Goal: Transaction & Acquisition: Purchase product/service

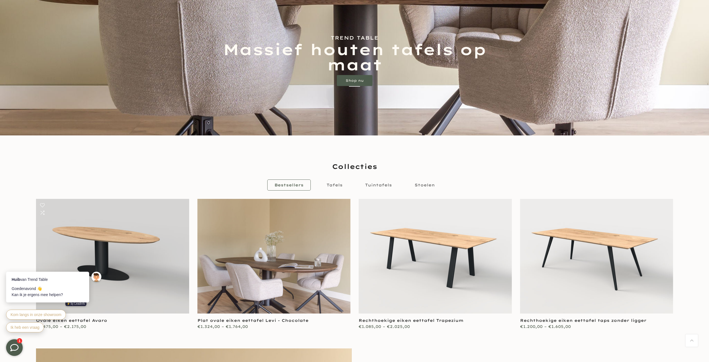
scroll to position [282, 0]
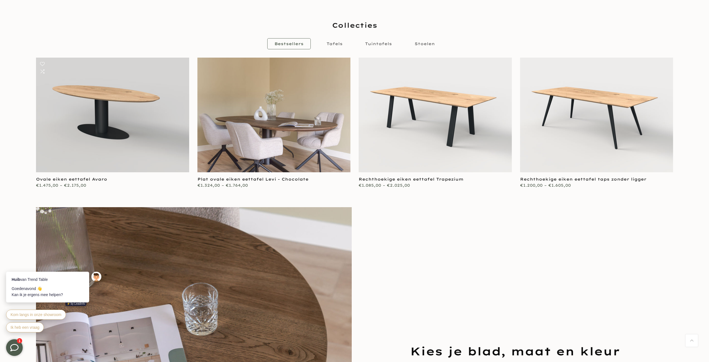
click at [116, 118] on link at bounding box center [112, 115] width 153 height 115
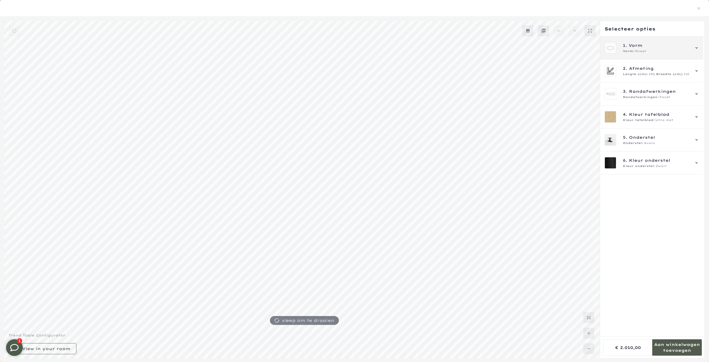
click at [650, 51] on div "Vorm: Ovaal" at bounding box center [656, 51] width 67 height 4
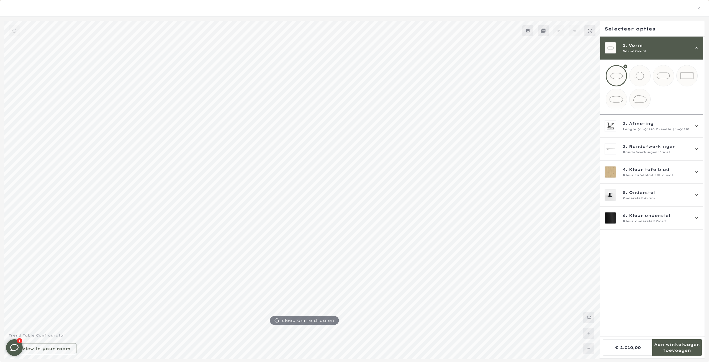
click at [642, 72] on mmq-loader at bounding box center [639, 75] width 21 height 21
click at [666, 76] on mmq-loader at bounding box center [663, 75] width 21 height 21
click at [694, 72] on mmq-loader at bounding box center [687, 75] width 21 height 21
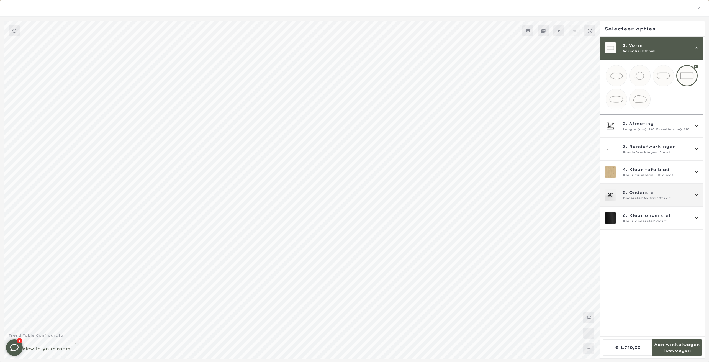
click at [679, 196] on span "5. Onderstel" at bounding box center [656, 192] width 67 height 6
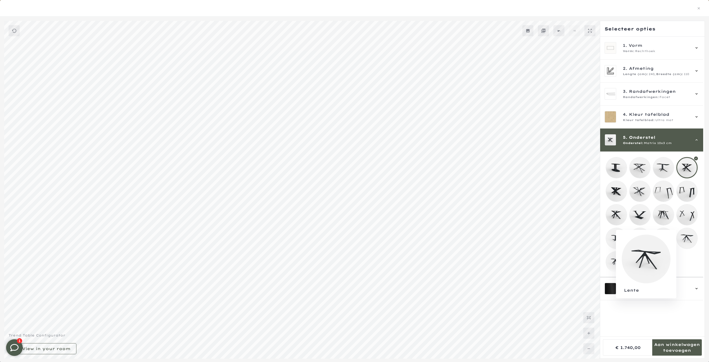
click at [693, 243] on mmq-loader at bounding box center [687, 238] width 21 height 21
click at [640, 222] on mmq-loader at bounding box center [639, 214] width 21 height 21
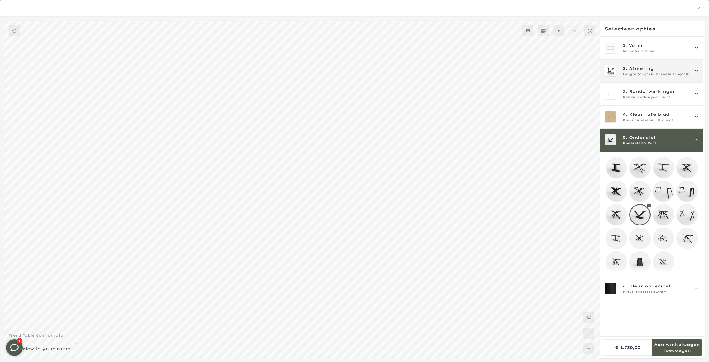
click at [639, 75] on span "Lengte (cm):" at bounding box center [635, 74] width 25 height 4
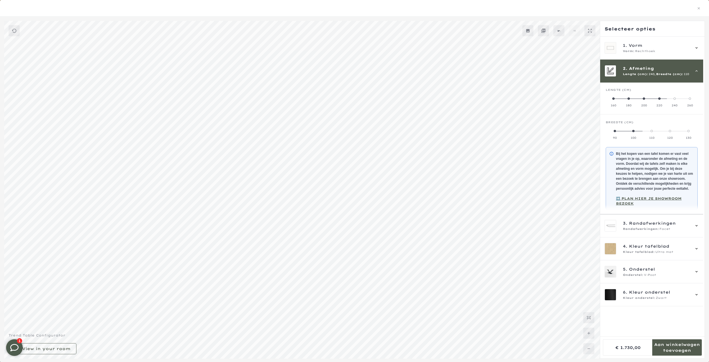
drag, startPoint x: 679, startPoint y: 99, endPoint x: 700, endPoint y: 100, distance: 20.8
click at [698, 100] on mmq-radio-scale at bounding box center [652, 101] width 92 height 11
click at [692, 95] on div "Lengte (cm)" at bounding box center [652, 92] width 92 height 8
click at [692, 101] on label "260" at bounding box center [689, 101] width 15 height 11
drag, startPoint x: 656, startPoint y: 132, endPoint x: 686, endPoint y: 131, distance: 29.6
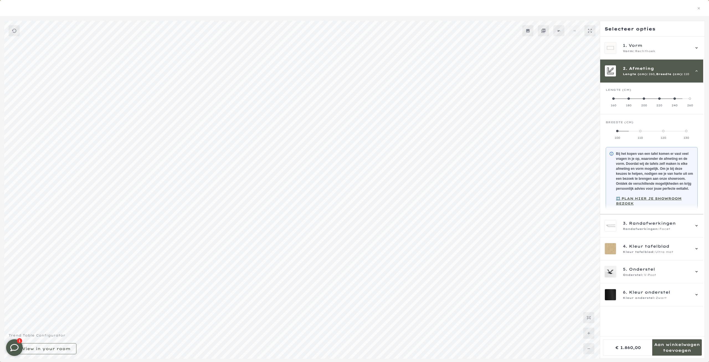
click at [683, 135] on mmq-radio-scale at bounding box center [652, 134] width 92 height 11
click at [689, 130] on label "130" at bounding box center [686, 134] width 23 height 11
click at [654, 249] on span "Kleur tafelblad" at bounding box center [649, 246] width 40 height 6
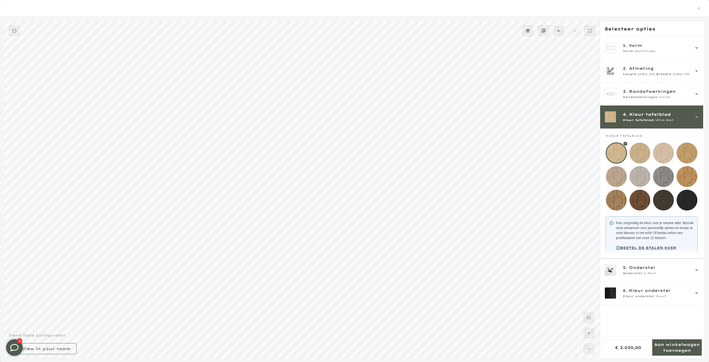
scroll to position [254, 0]
click at [658, 40] on div "1. Vorm Vorm: [GEOGRAPHIC_DATA]" at bounding box center [651, 48] width 103 height 23
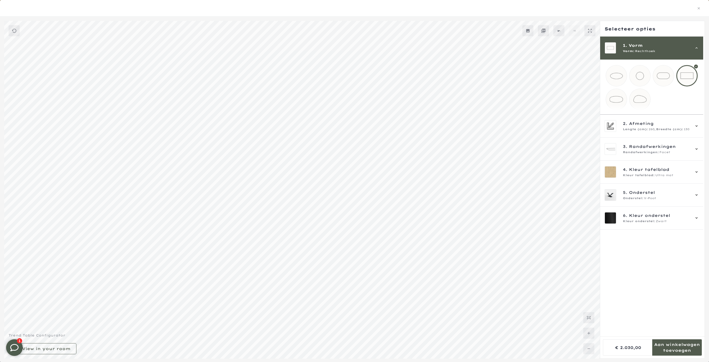
click at [667, 71] on mmq-loader at bounding box center [663, 75] width 21 height 21
